Goal: Check status

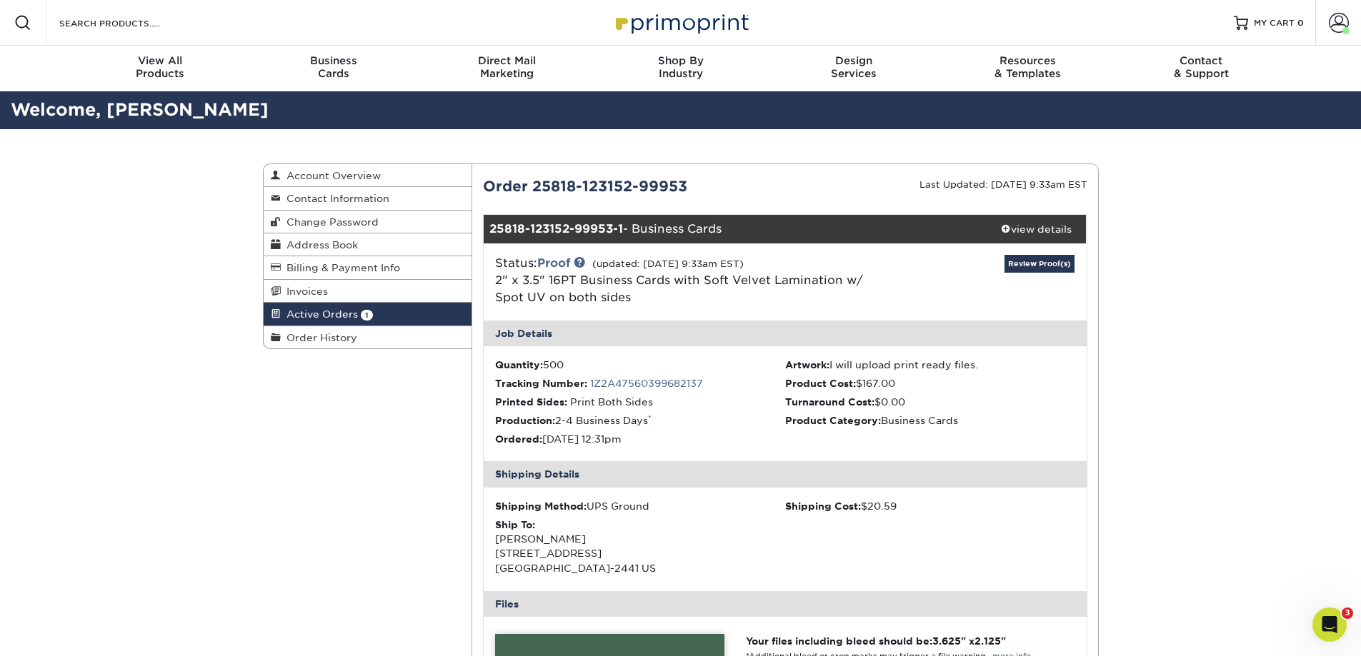
click at [1048, 264] on link "Review Proof(s)" at bounding box center [1039, 264] width 70 height 18
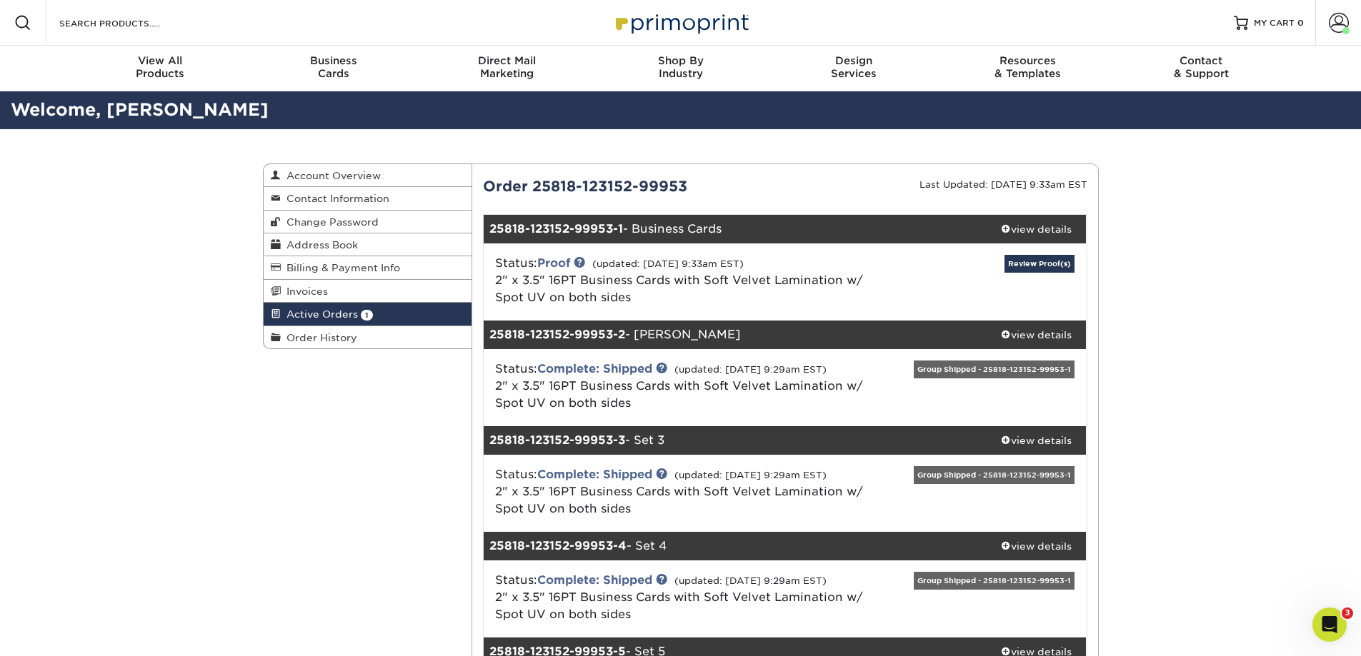
click at [1247, 308] on div "Active Orders Account Overview Contact Information Change Password Address Book…" at bounding box center [680, 580] width 1361 height 902
click at [1051, 268] on link "Review Proof(s)" at bounding box center [1039, 264] width 70 height 18
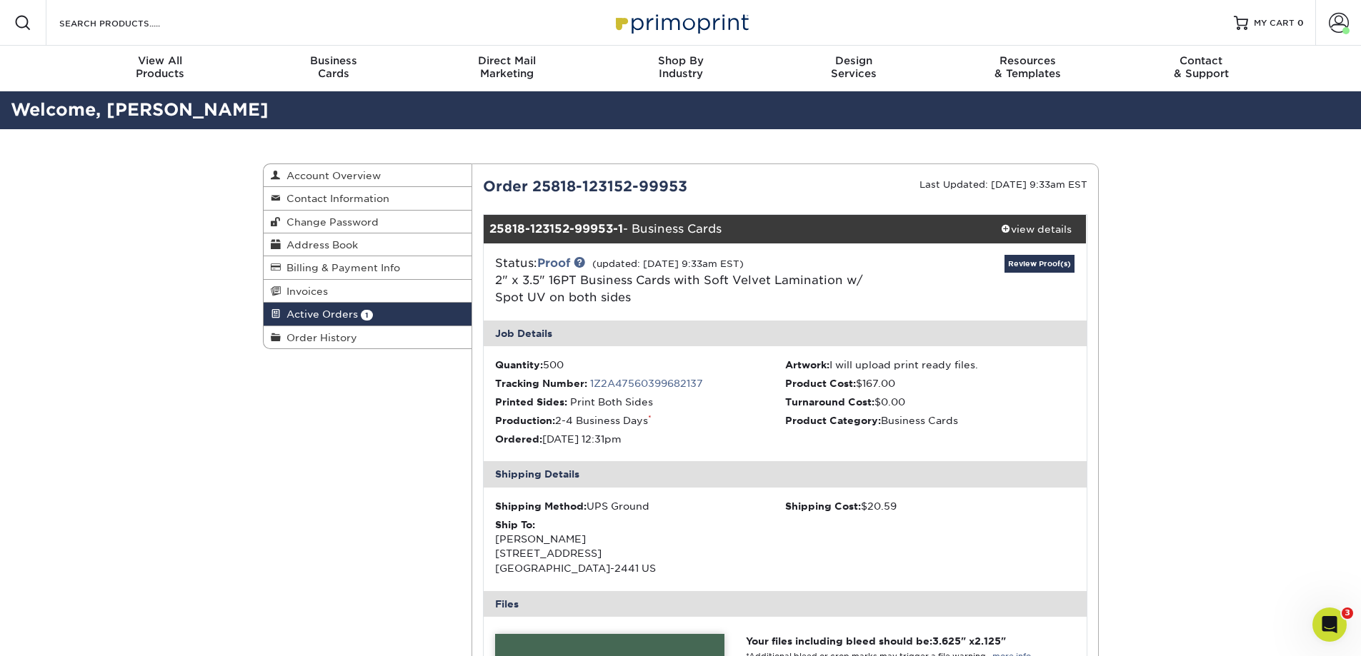
click at [680, 18] on img at bounding box center [680, 22] width 143 height 31
